Goal: Task Accomplishment & Management: Complete application form

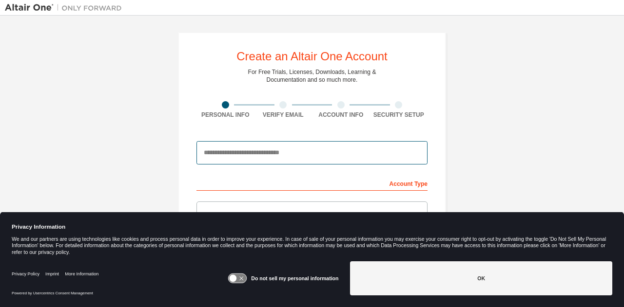
click at [241, 154] on input "email" at bounding box center [311, 152] width 231 height 23
click at [220, 150] on input "email" at bounding box center [311, 152] width 231 height 23
paste input "**********"
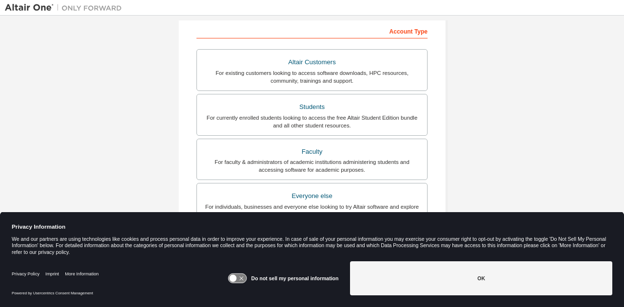
scroll to position [153, 0]
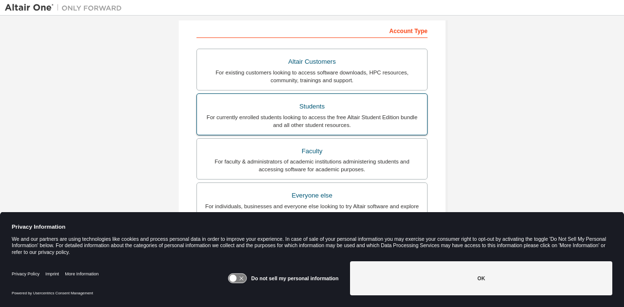
type input "**********"
click at [315, 108] on div "Students" at bounding box center [312, 107] width 218 height 14
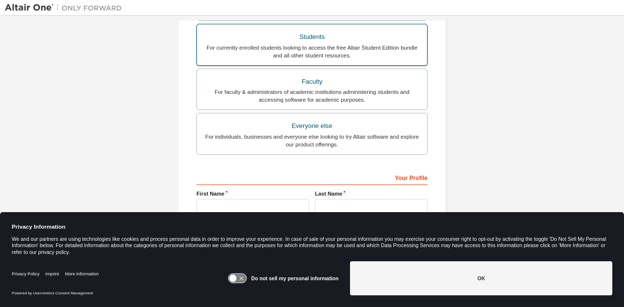
scroll to position [259, 0]
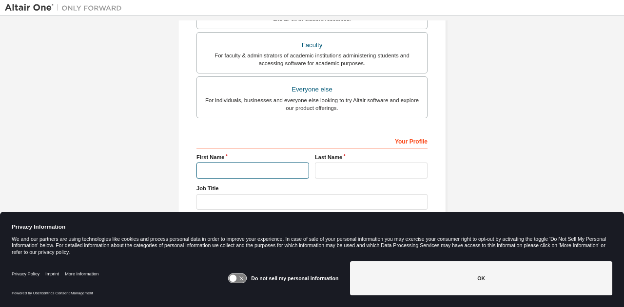
click at [231, 172] on input "text" at bounding box center [252, 171] width 113 height 16
type input "*******"
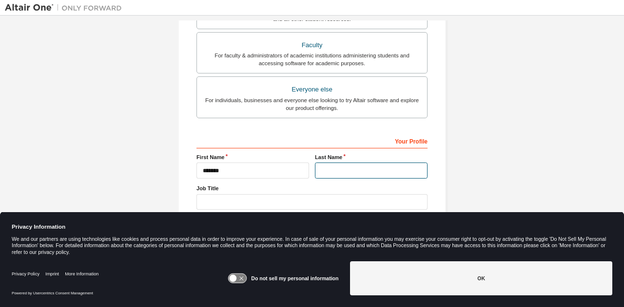
click at [335, 168] on input "text" at bounding box center [371, 171] width 113 height 16
type input "*"
type input "**********"
click at [462, 142] on div "**********" at bounding box center [312, 19] width 614 height 516
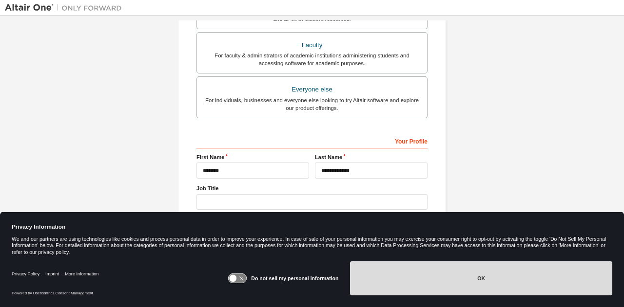
click at [497, 280] on button "OK" at bounding box center [481, 279] width 262 height 34
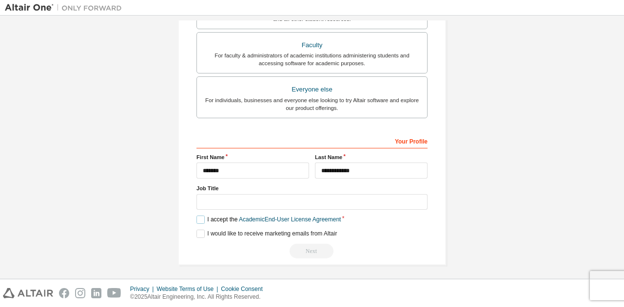
click at [196, 217] on label "I accept the Academic End-User License Agreement" at bounding box center [268, 220] width 144 height 8
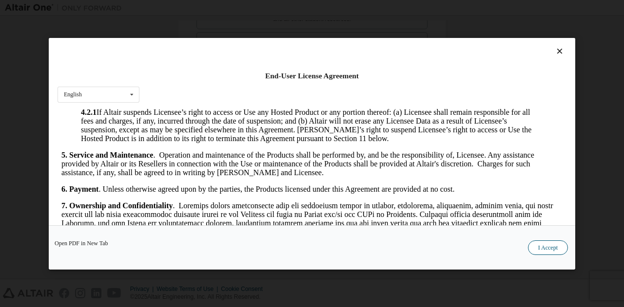
scroll to position [829, 0]
click at [540, 246] on button "I Accept" at bounding box center [548, 247] width 40 height 15
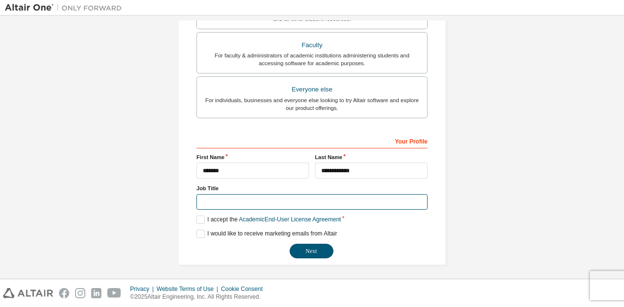
click at [225, 201] on input "text" at bounding box center [311, 202] width 231 height 16
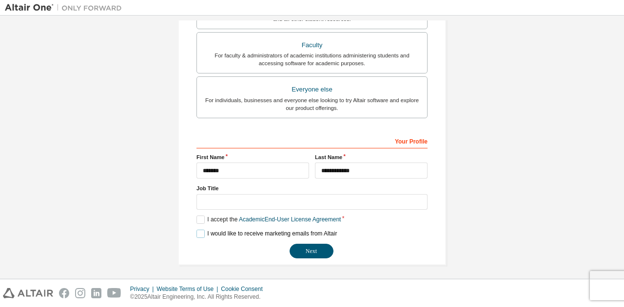
click at [198, 233] on label "I would like to receive marketing emails from Altair" at bounding box center [266, 234] width 140 height 8
click at [313, 249] on button "Next" at bounding box center [311, 251] width 44 height 15
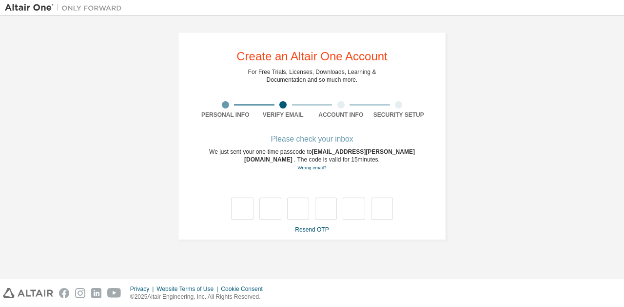
scroll to position [0, 0]
click at [239, 209] on input "text" at bounding box center [242, 209] width 22 height 22
type input "*"
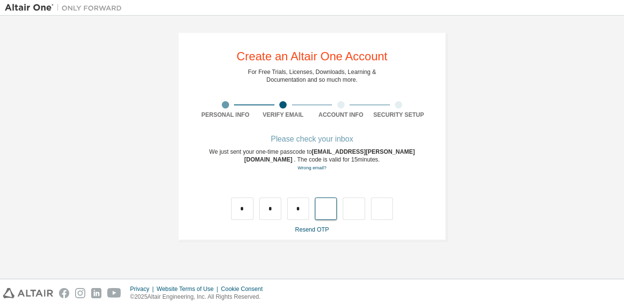
type input "*"
click at [275, 209] on input "*" at bounding box center [270, 209] width 22 height 22
click at [273, 212] on input "text" at bounding box center [270, 209] width 22 height 22
type input "*"
click at [296, 212] on input "text" at bounding box center [298, 209] width 22 height 22
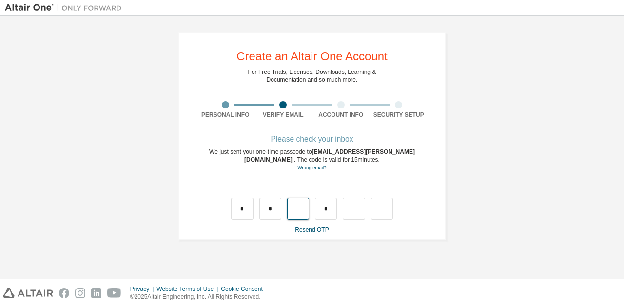
type input "*"
click at [322, 211] on input "text" at bounding box center [326, 209] width 22 height 22
type input "*"
